Goal: Information Seeking & Learning: Check status

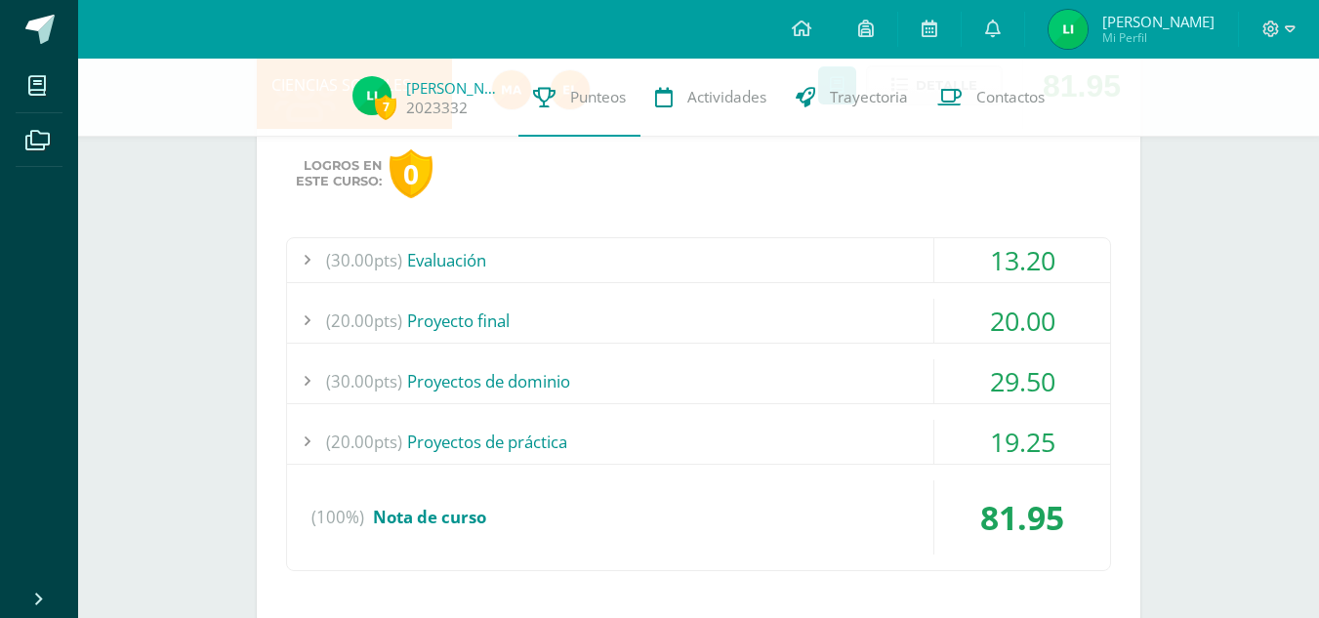
scroll to position [2796, 0]
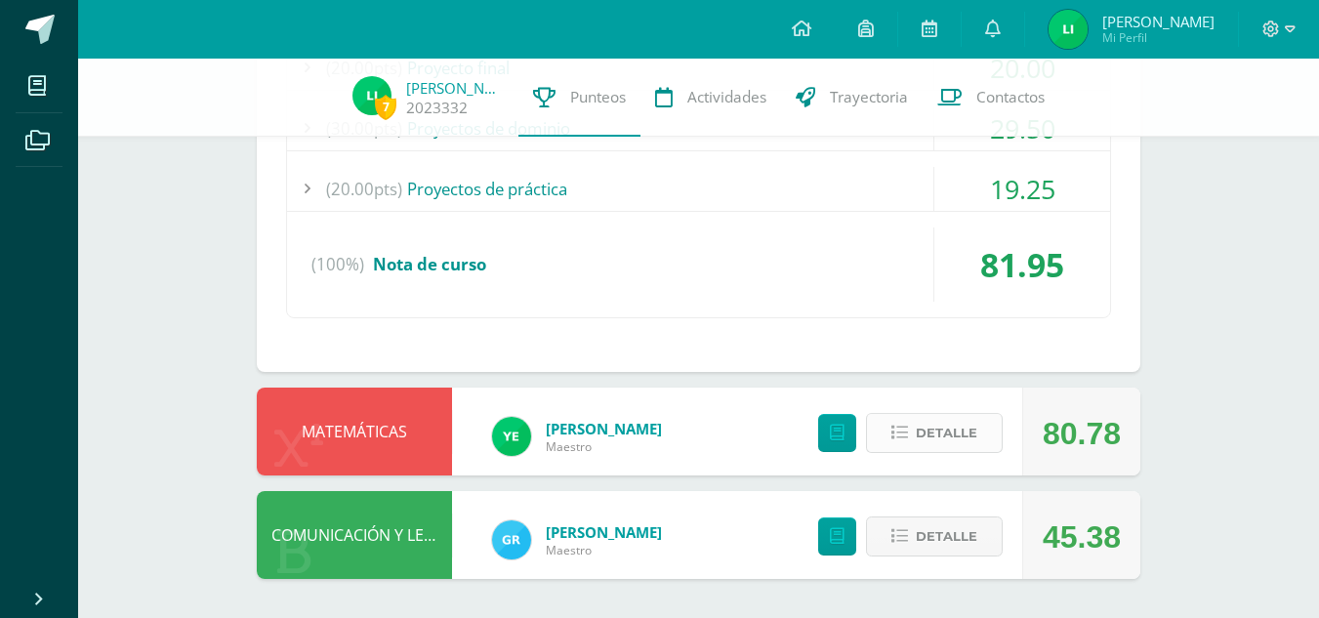
click at [914, 438] on button "Detalle" at bounding box center [934, 433] width 137 height 40
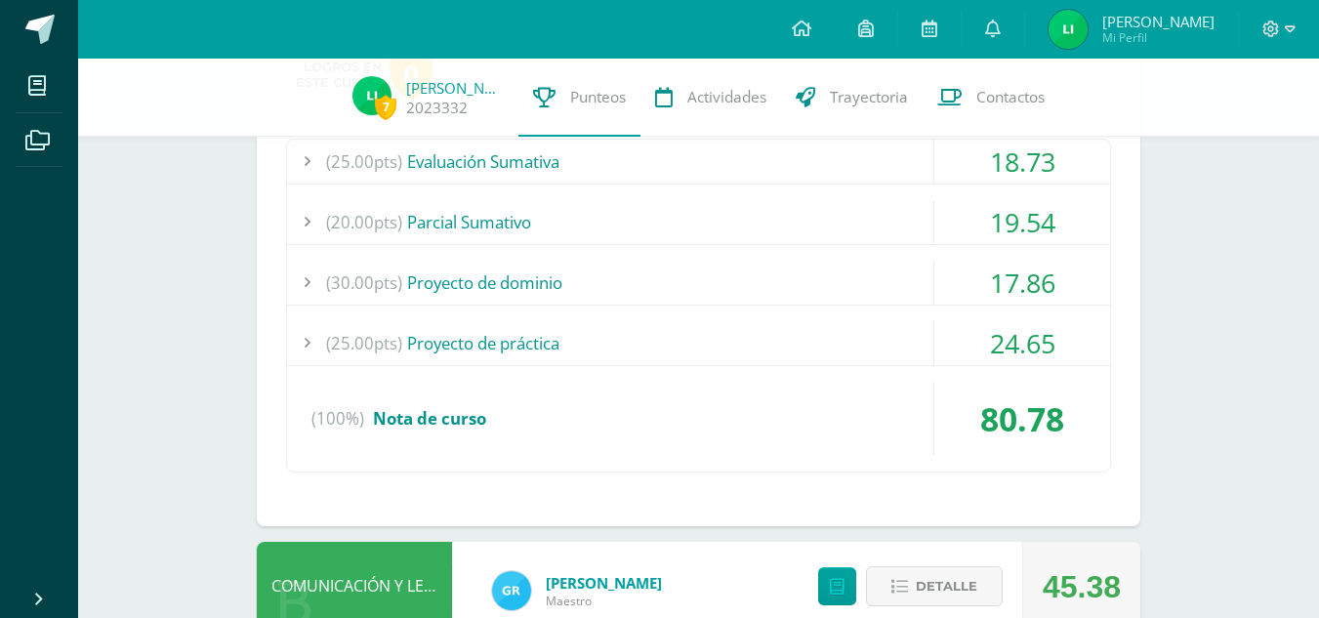
scroll to position [3293, 0]
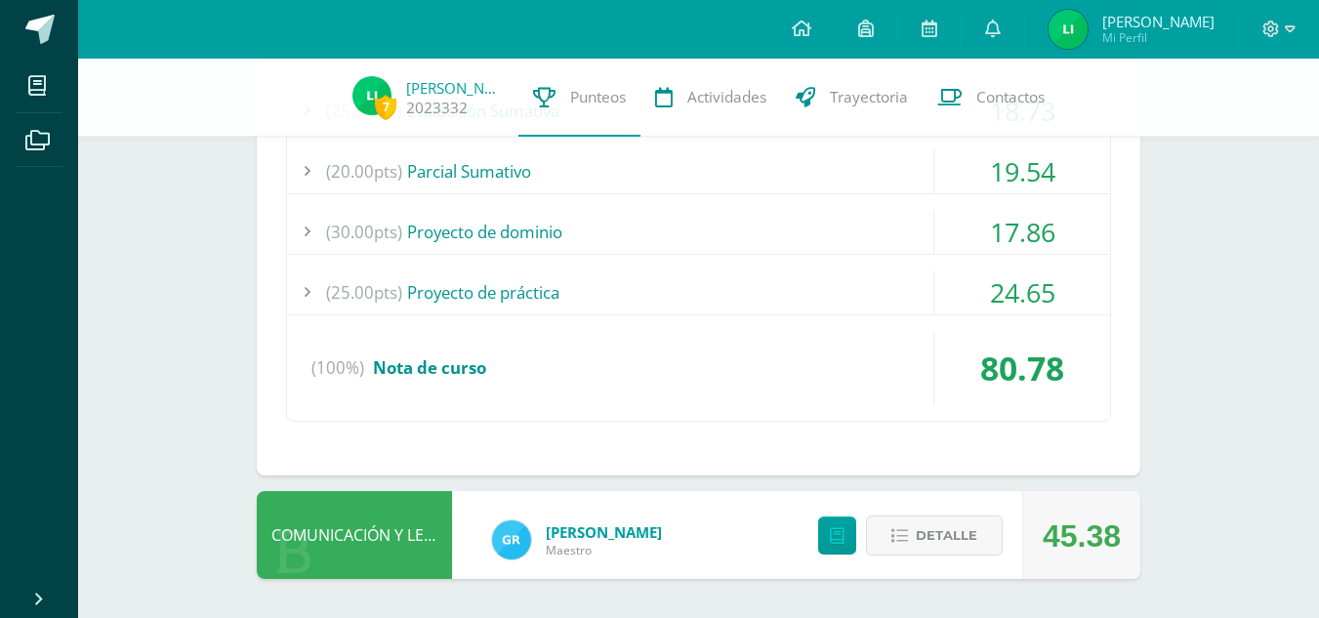
click at [794, 297] on div "(25.00pts) Proyecto de práctica" at bounding box center [698, 293] width 823 height 44
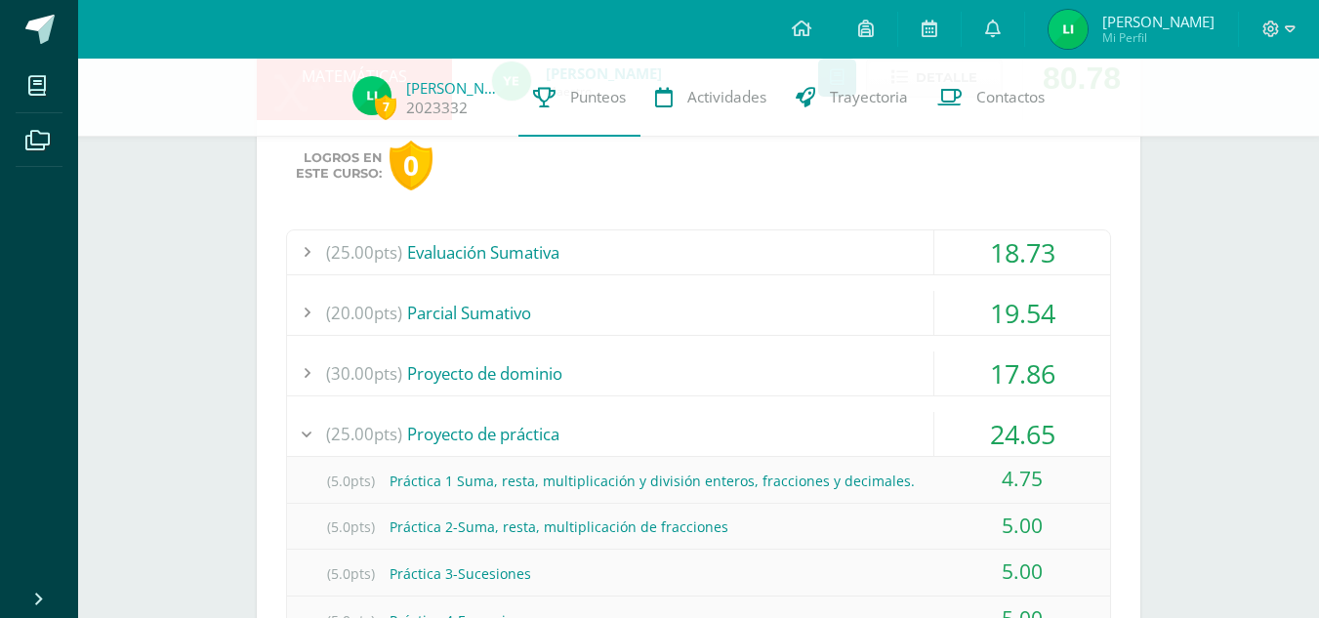
scroll to position [2964, 0]
click at [725, 394] on div "(30.00pts) Proyecto de dominio" at bounding box center [698, 375] width 823 height 44
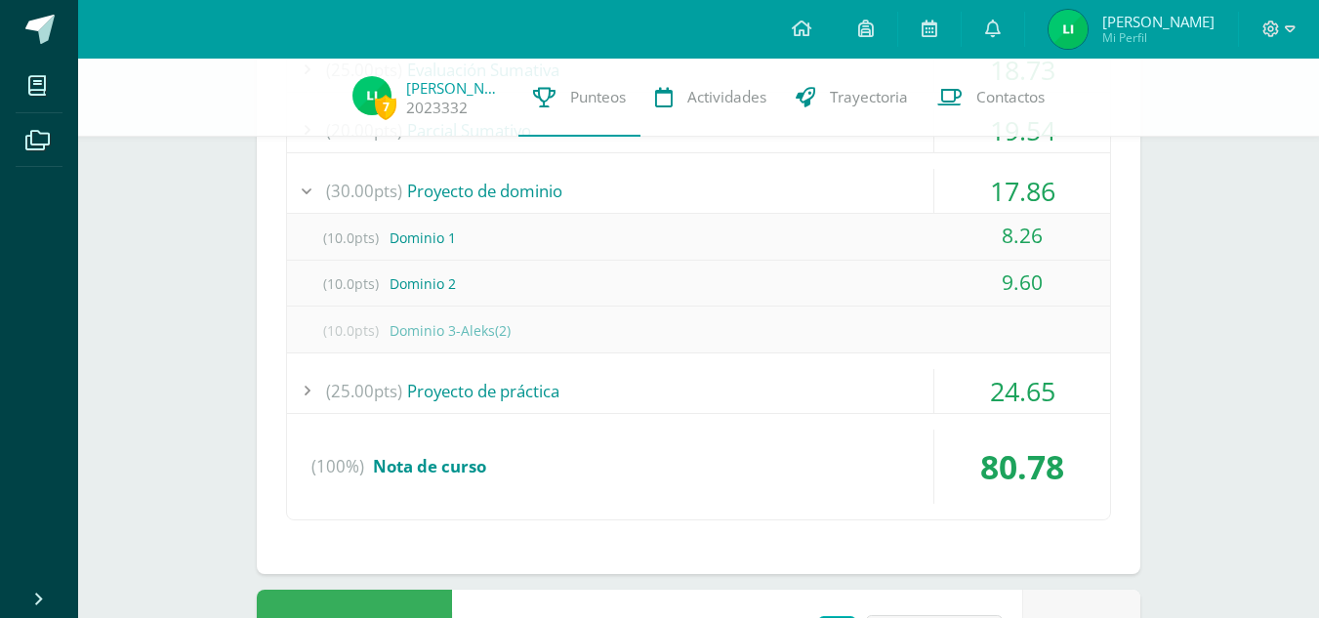
scroll to position [3147, 0]
click at [697, 379] on div "(25.00pts) Proyecto de práctica" at bounding box center [698, 392] width 823 height 44
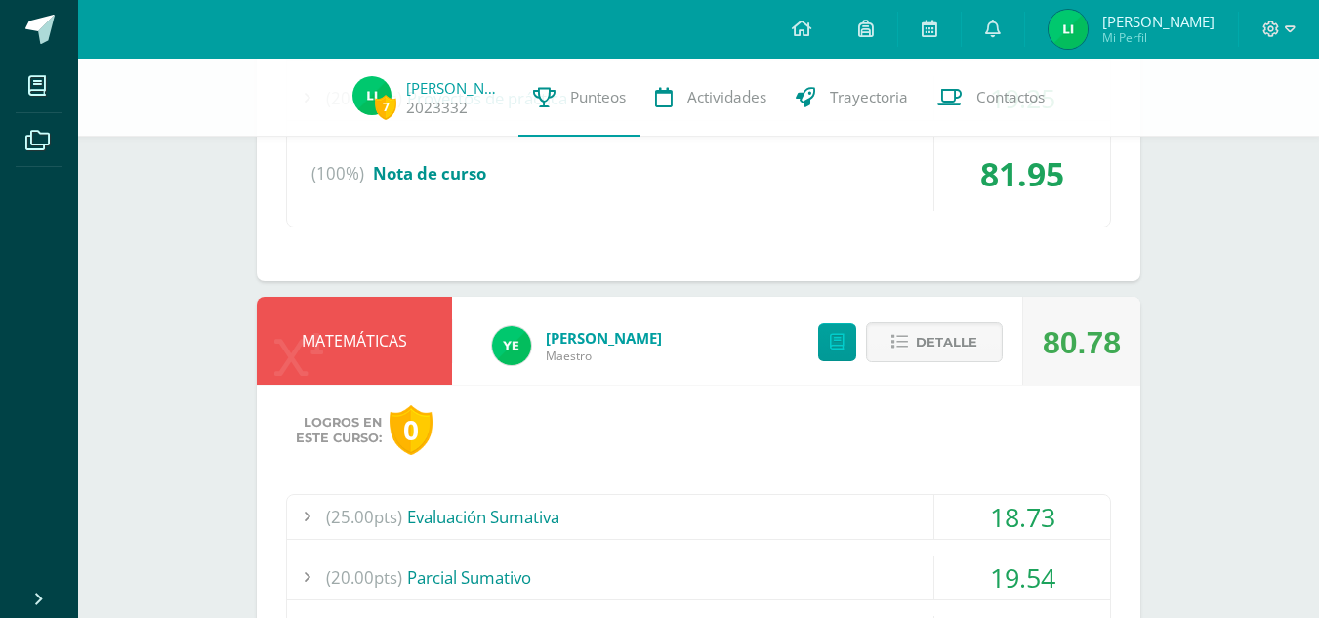
scroll to position [2672, 0]
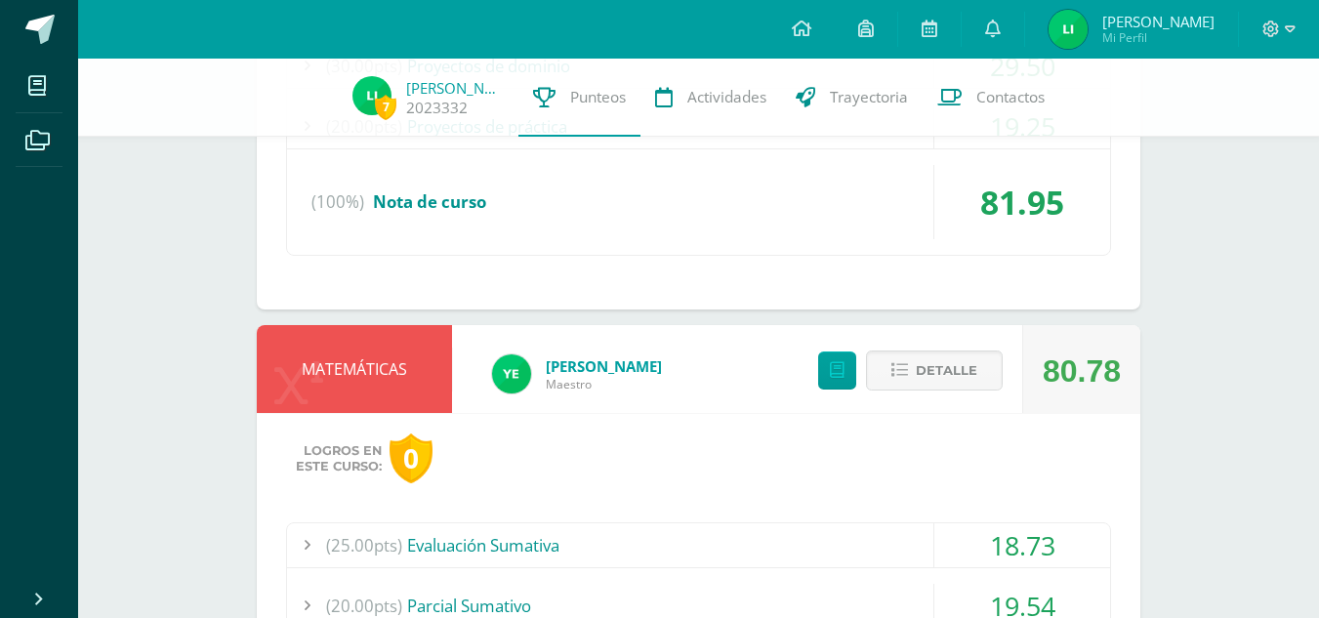
click at [674, 524] on div "(25.00pts) Evaluación Sumativa" at bounding box center [698, 545] width 823 height 44
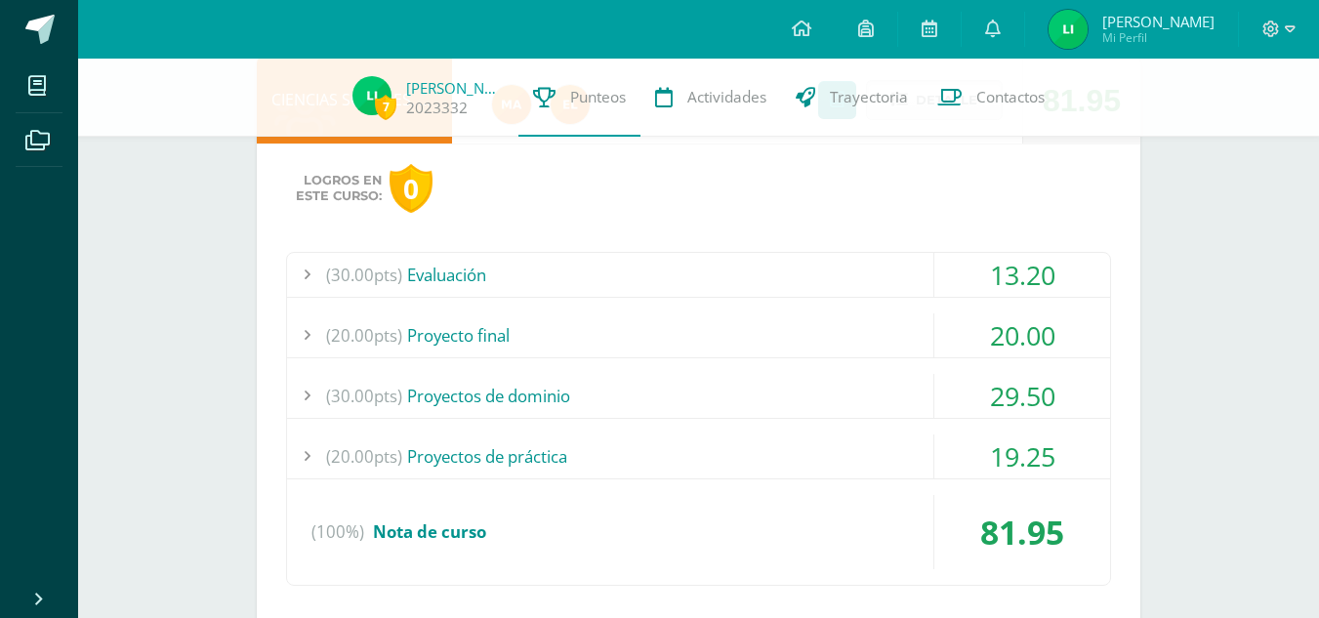
scroll to position [2372, 0]
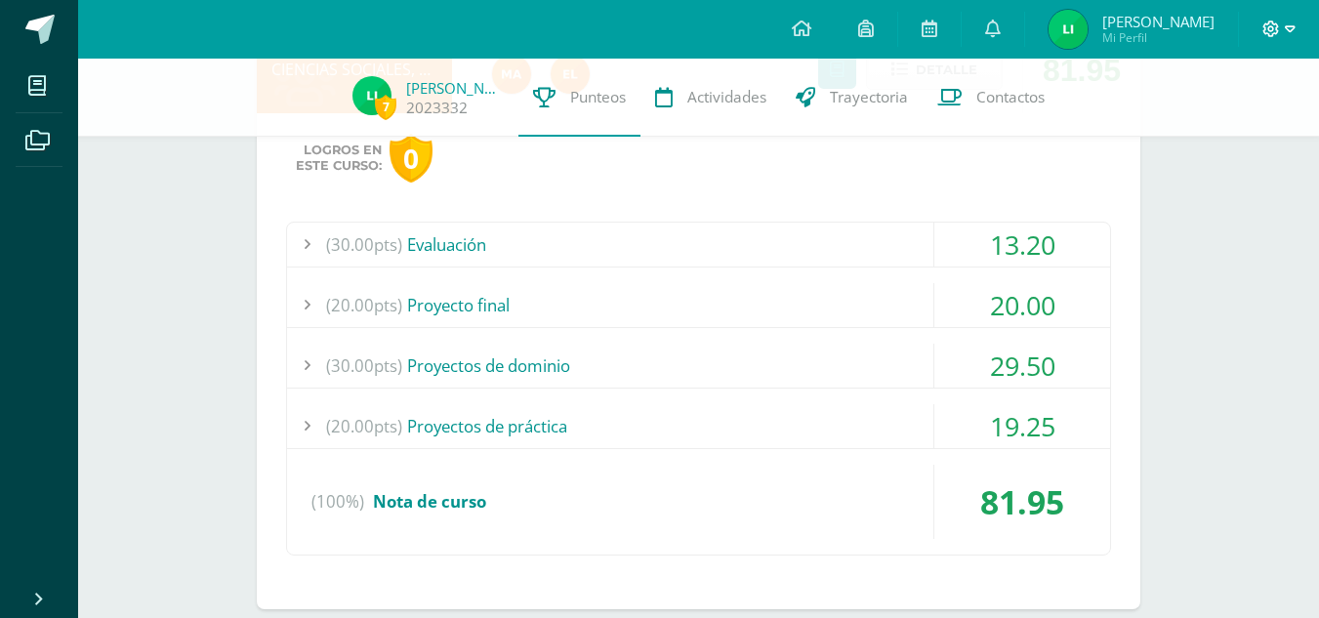
click at [1281, 35] on span at bounding box center [1279, 29] width 33 height 21
click at [1239, 130] on span "Cerrar sesión" at bounding box center [1229, 132] width 88 height 19
